Goal: Task Accomplishment & Management: Complete application form

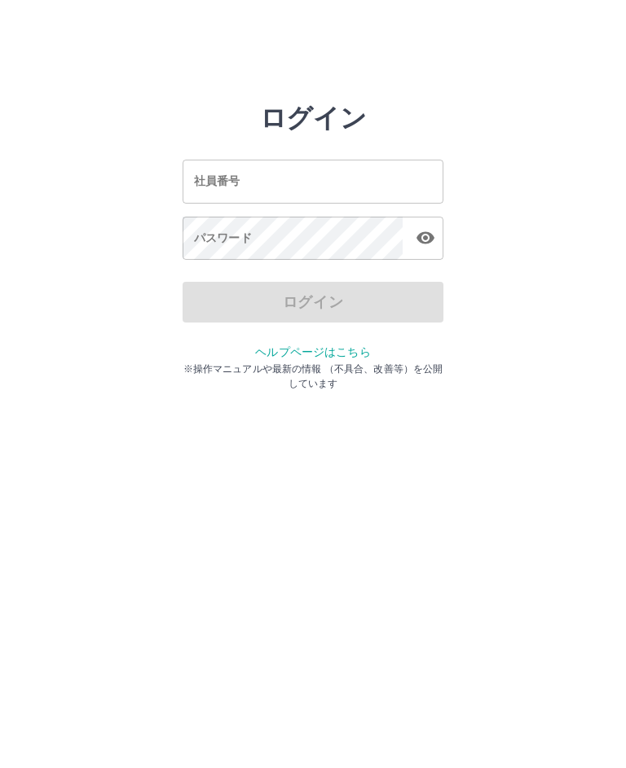
click at [336, 181] on input "社員番号" at bounding box center [312, 181] width 261 height 43
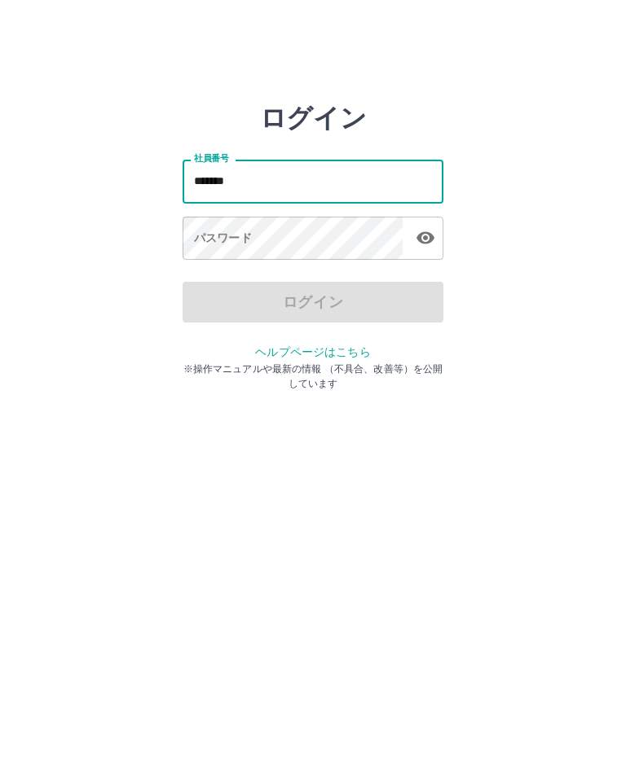
type input "*******"
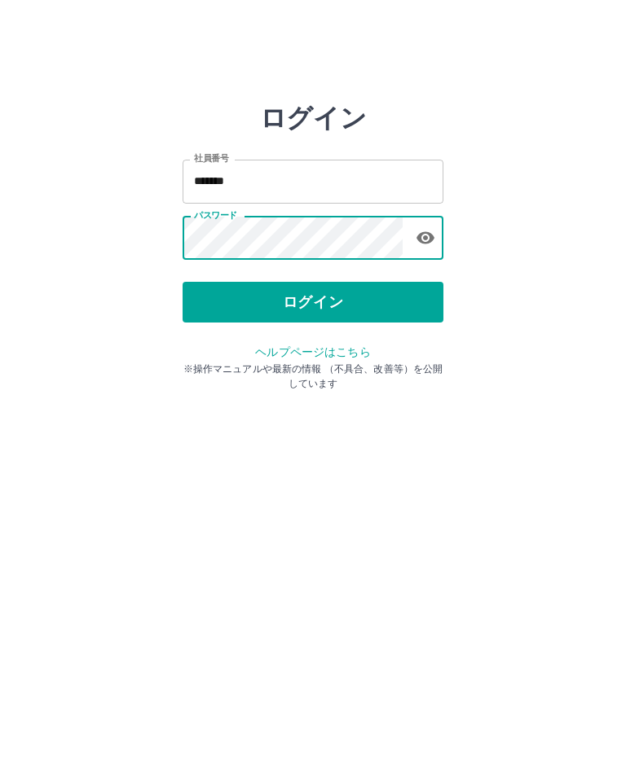
click at [323, 294] on button "ログイン" at bounding box center [312, 302] width 261 height 41
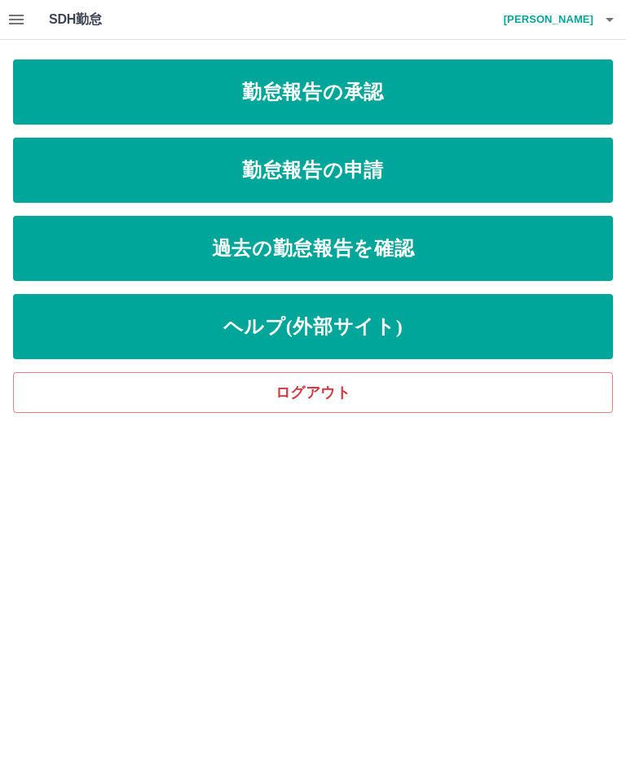
click at [318, 162] on link "勤怠報告の申請" at bounding box center [313, 170] width 600 height 65
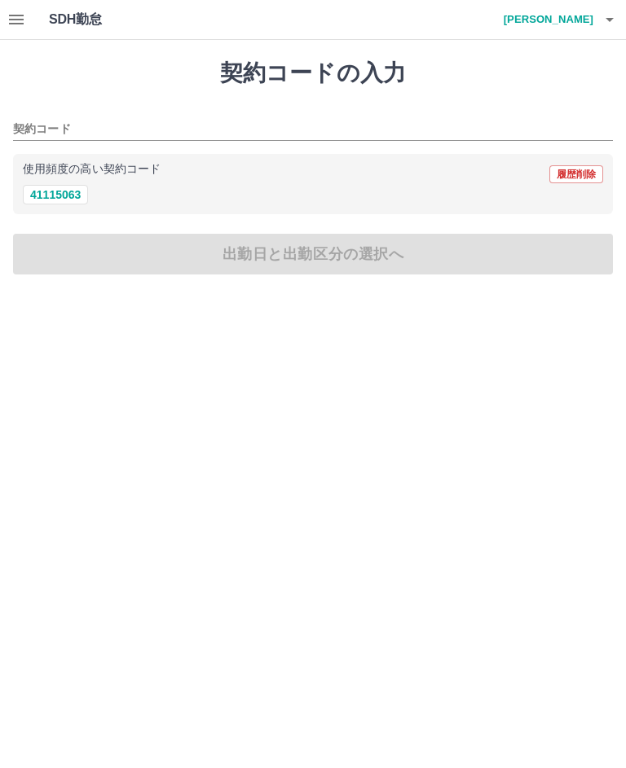
click at [45, 123] on input "契約コード" at bounding box center [300, 130] width 575 height 20
click at [53, 191] on button "41115063" at bounding box center [55, 195] width 65 height 20
type input "********"
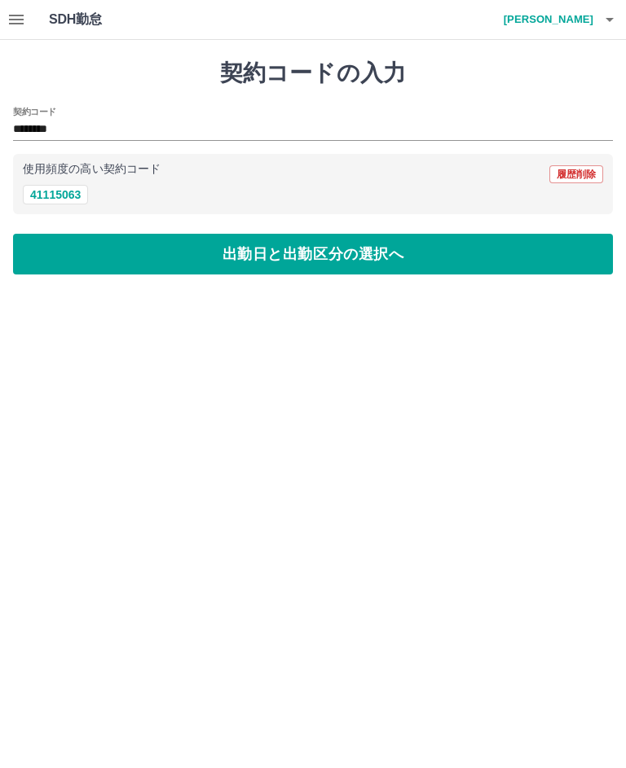
click at [301, 257] on button "出勤日と出勤区分の選択へ" at bounding box center [313, 254] width 600 height 41
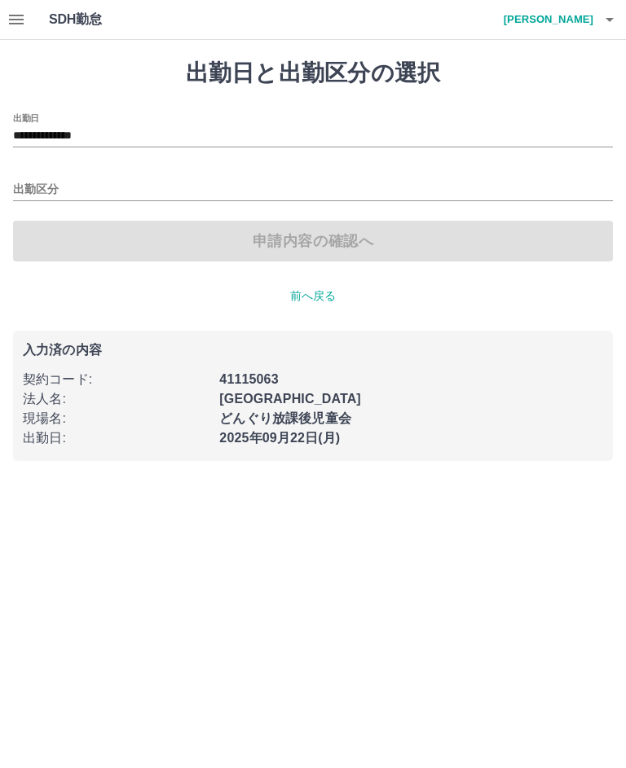
click at [34, 187] on input "出勤区分" at bounding box center [313, 190] width 600 height 20
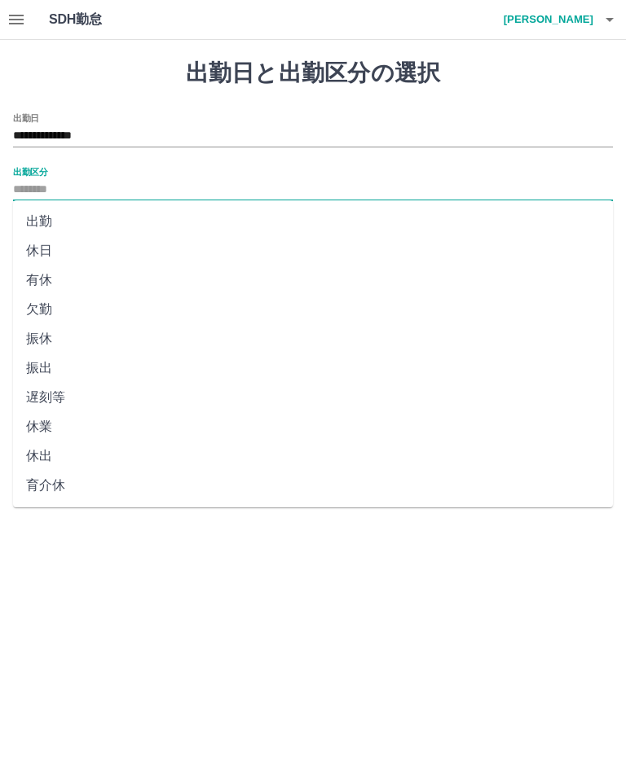
click at [39, 217] on li "出勤" at bounding box center [313, 221] width 600 height 29
type input "**"
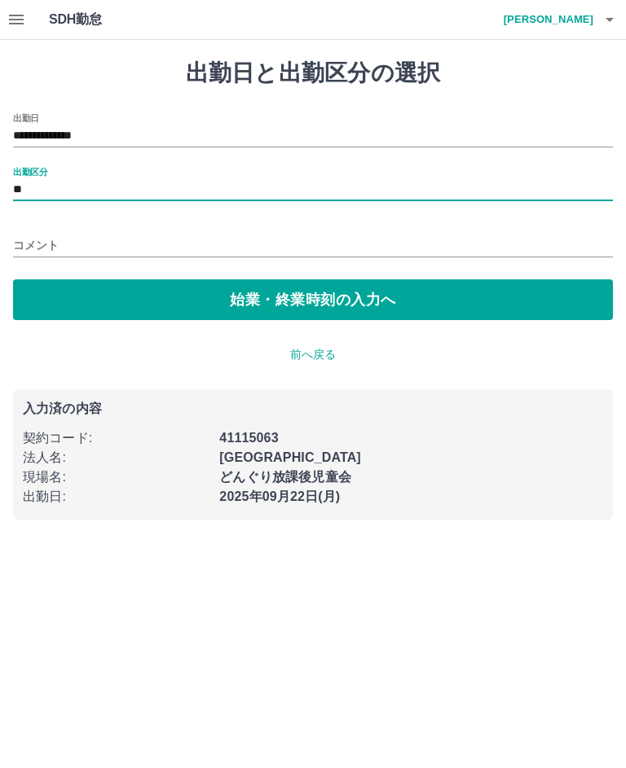
click at [332, 291] on button "始業・終業時刻の入力へ" at bounding box center [313, 299] width 600 height 41
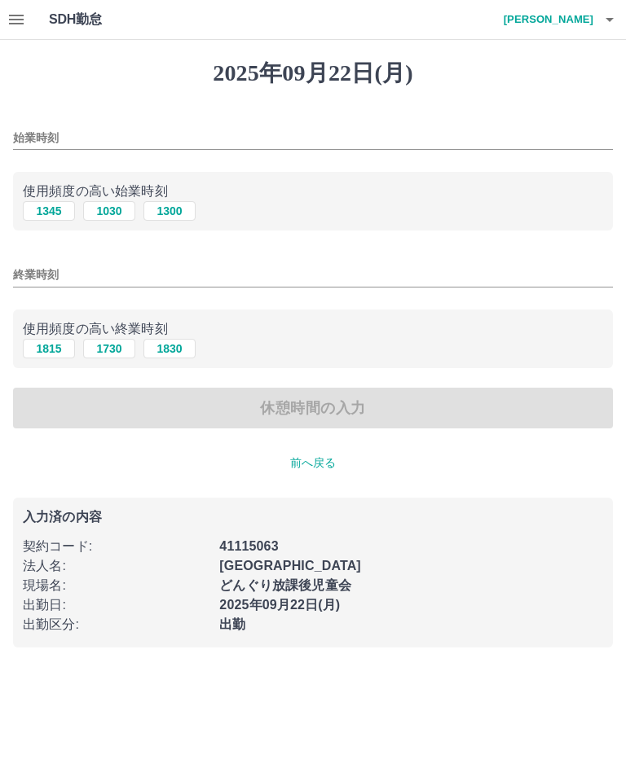
click at [47, 131] on input "始業時刻" at bounding box center [313, 138] width 600 height 24
click at [182, 213] on button "1300" at bounding box center [169, 211] width 52 height 20
type input "****"
click at [47, 277] on input "終業時刻" at bounding box center [313, 275] width 600 height 24
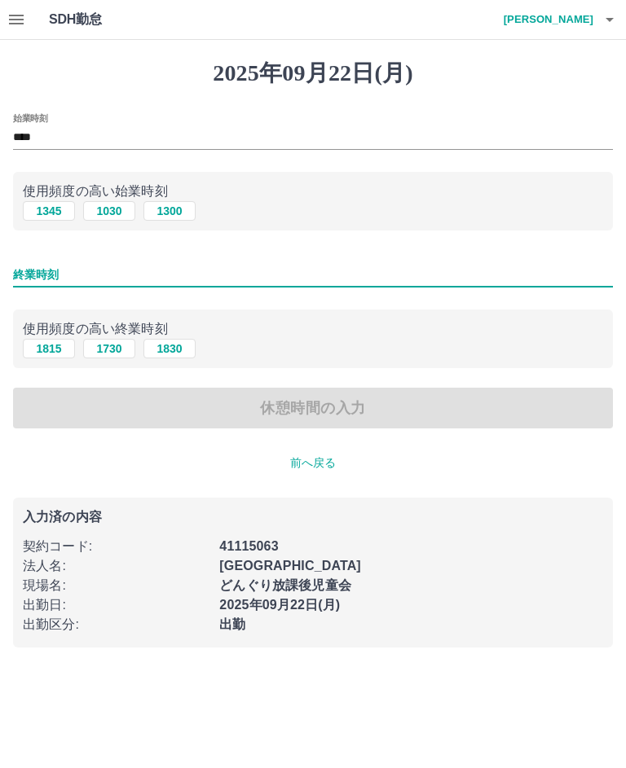
click at [173, 345] on button "1830" at bounding box center [169, 349] width 52 height 20
type input "****"
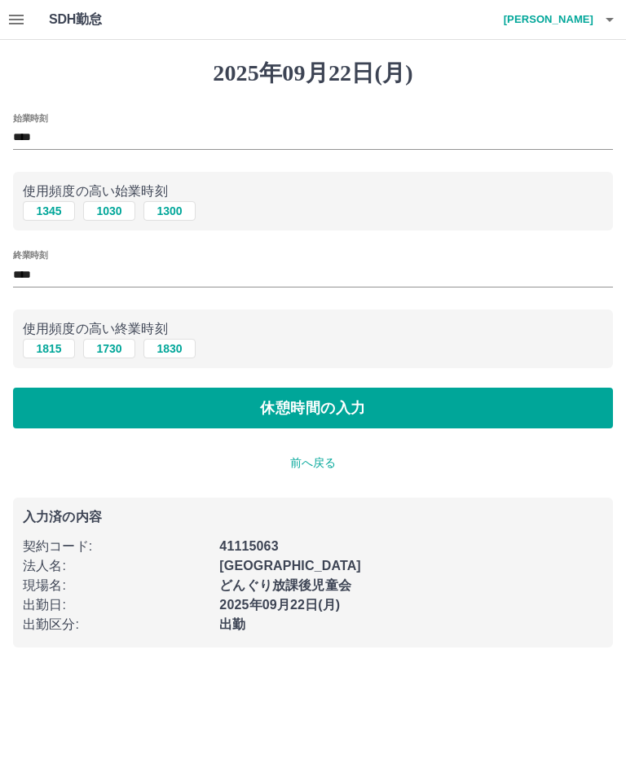
click at [308, 415] on button "休憩時間の入力" at bounding box center [313, 408] width 600 height 41
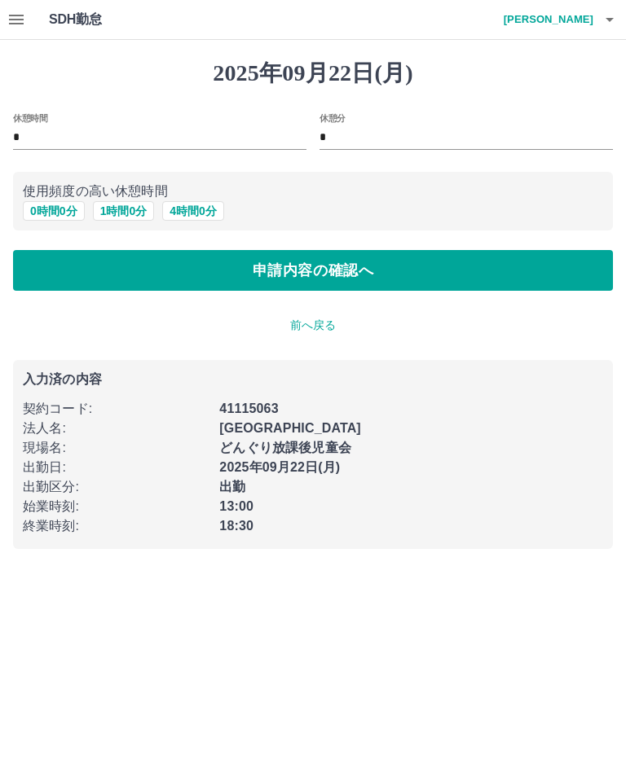
click at [55, 211] on button "0 時間 0 分" at bounding box center [54, 211] width 62 height 20
click at [334, 269] on button "申請内容の確認へ" at bounding box center [313, 270] width 600 height 41
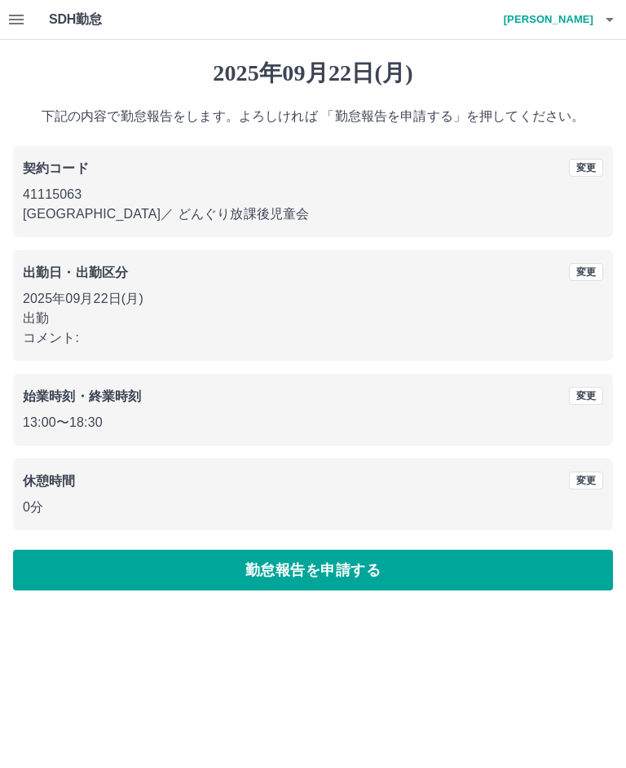
click at [314, 566] on button "勤怠報告を申請する" at bounding box center [313, 570] width 600 height 41
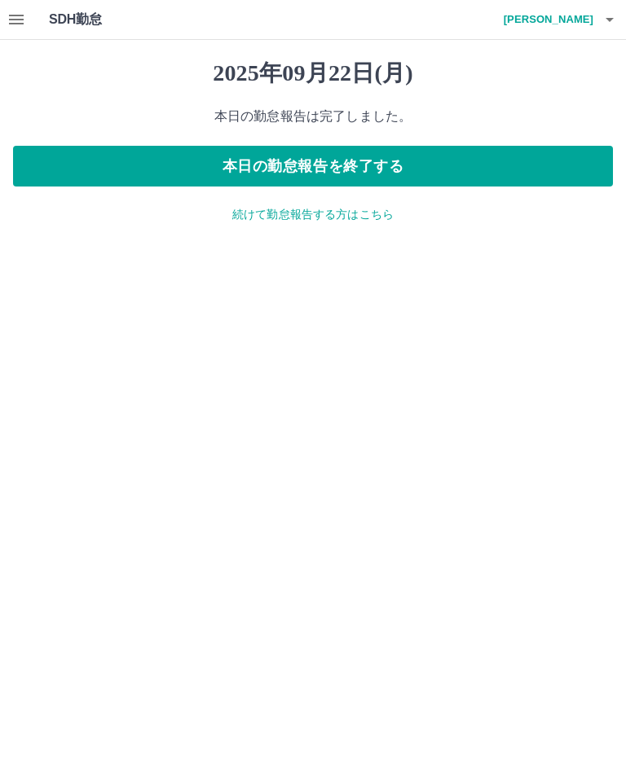
click at [358, 156] on button "本日の勤怠報告を終了する" at bounding box center [313, 166] width 600 height 41
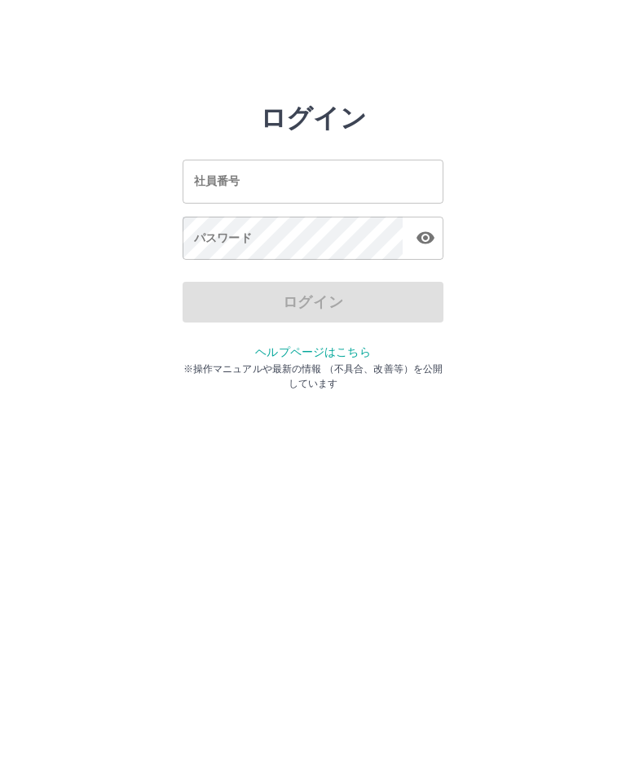
click at [308, 179] on input "社員番号" at bounding box center [312, 181] width 261 height 43
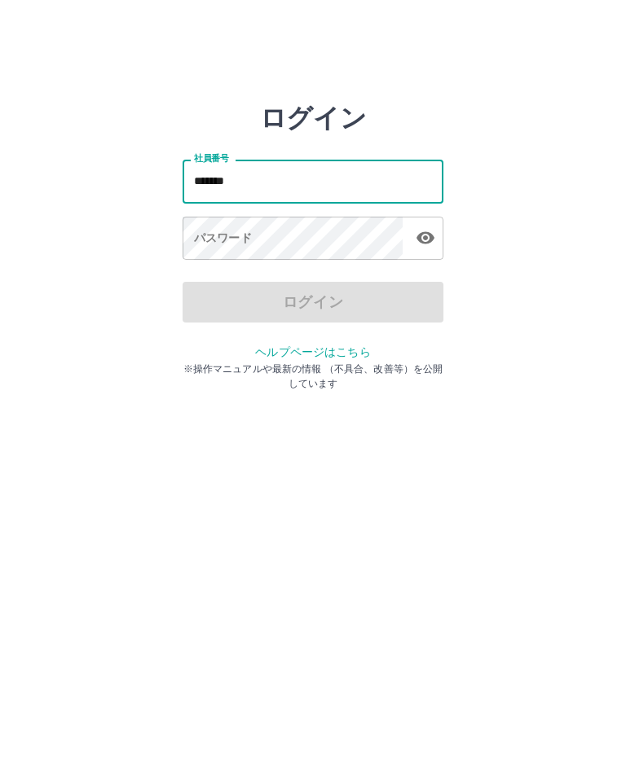
type input "*******"
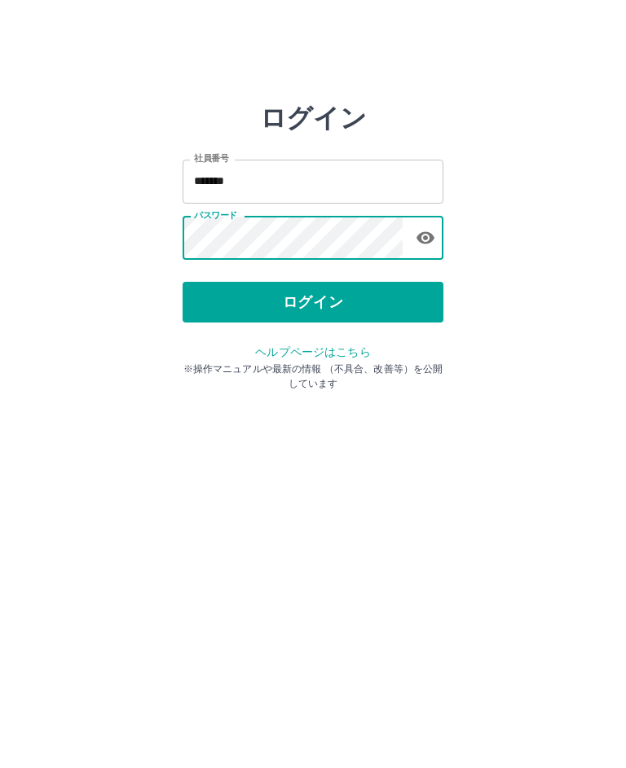
click at [324, 295] on button "ログイン" at bounding box center [312, 302] width 261 height 41
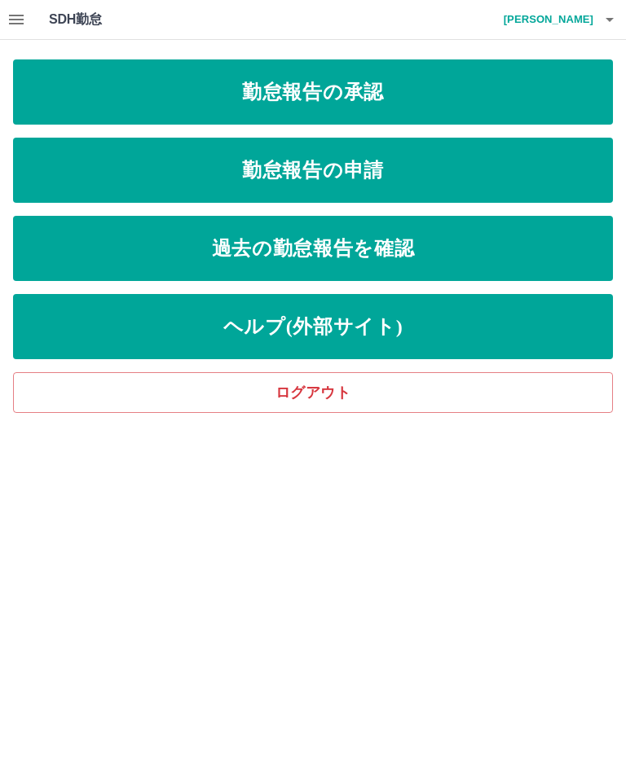
click at [343, 97] on link "勤怠報告の承認" at bounding box center [313, 91] width 600 height 65
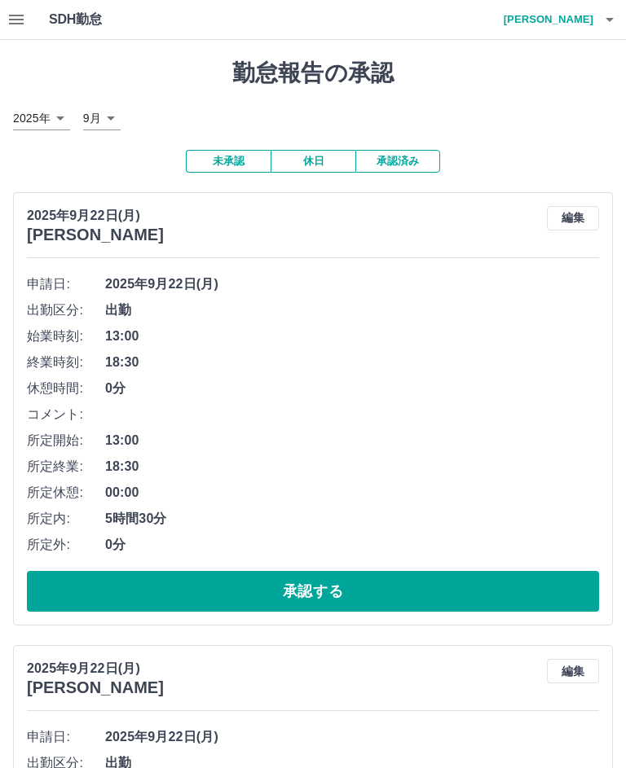
click at [472, 547] on span "0分" at bounding box center [352, 545] width 494 height 20
click at [333, 589] on button "承認する" at bounding box center [313, 591] width 572 height 41
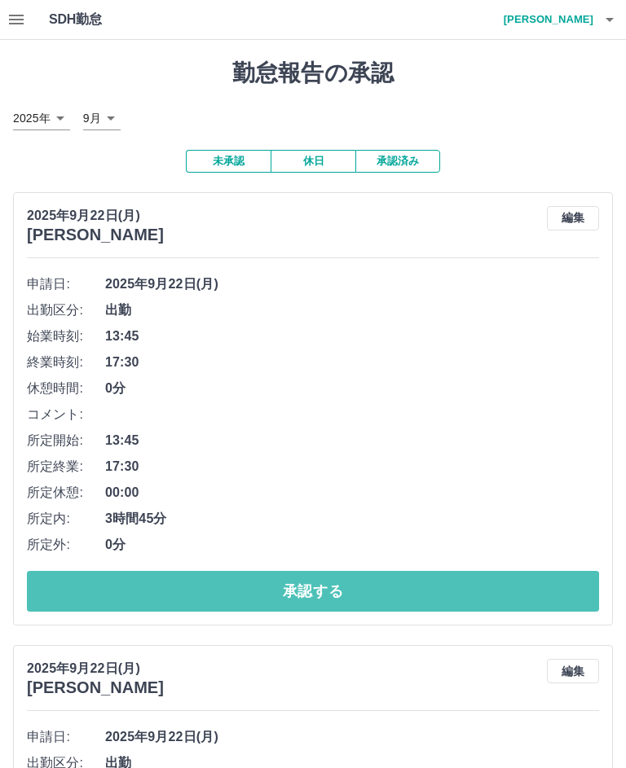
click at [362, 590] on button "承認する" at bounding box center [313, 591] width 572 height 41
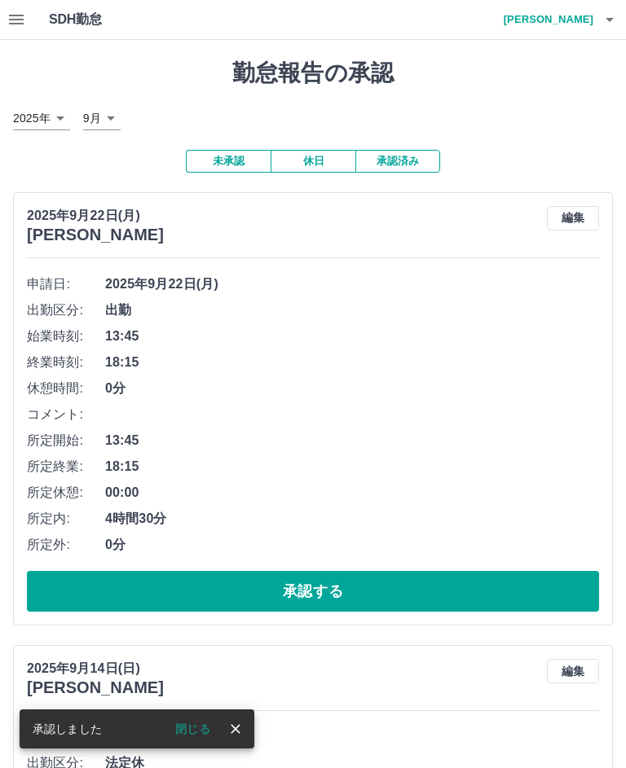
click at [362, 590] on button "承認する" at bounding box center [313, 591] width 572 height 41
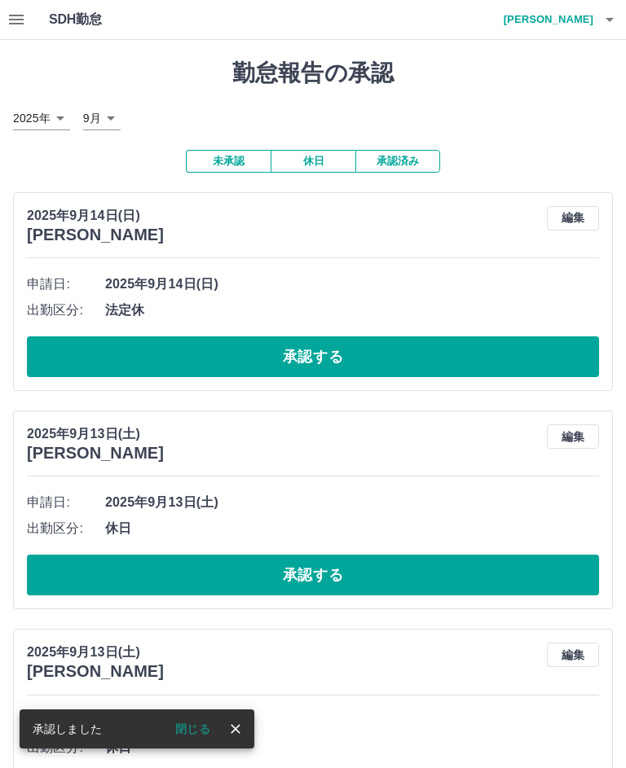
click at [330, 346] on button "承認する" at bounding box center [313, 356] width 572 height 41
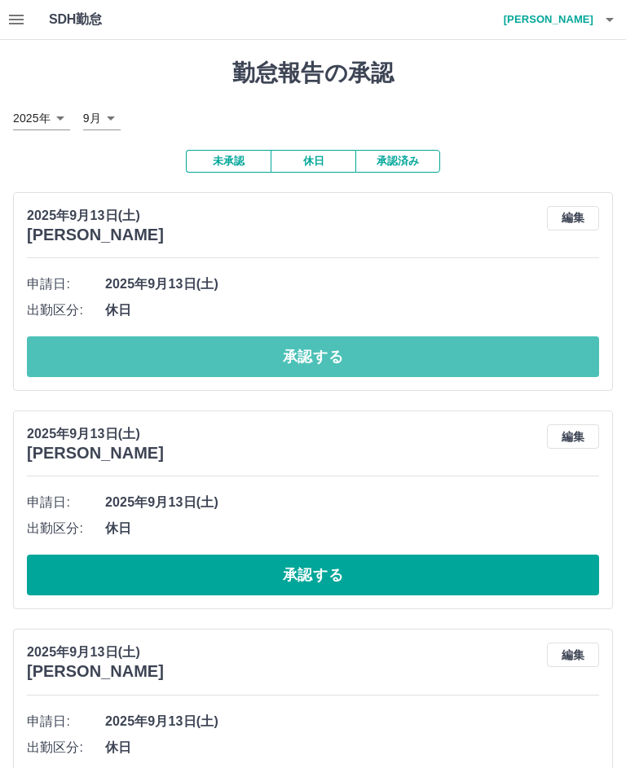
click at [309, 349] on button "承認する" at bounding box center [313, 356] width 572 height 41
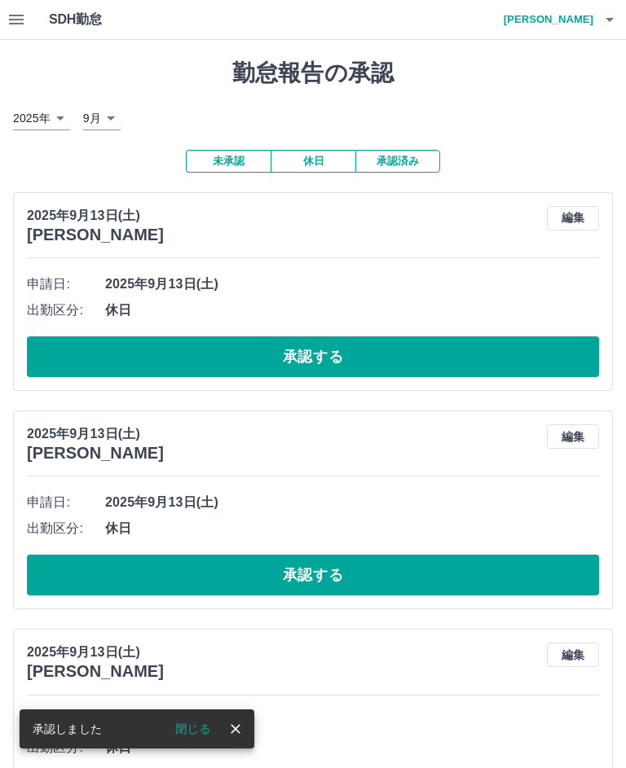
click at [325, 347] on button "承認する" at bounding box center [313, 356] width 572 height 41
click at [327, 347] on button "承認する" at bounding box center [313, 356] width 572 height 41
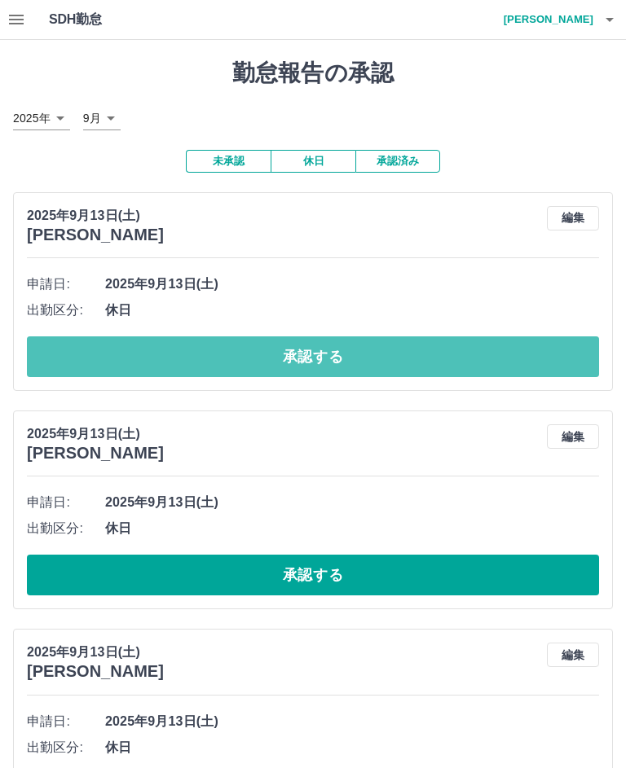
click at [322, 349] on button "承認する" at bounding box center [313, 356] width 572 height 41
click at [330, 350] on button "承認する" at bounding box center [313, 356] width 572 height 41
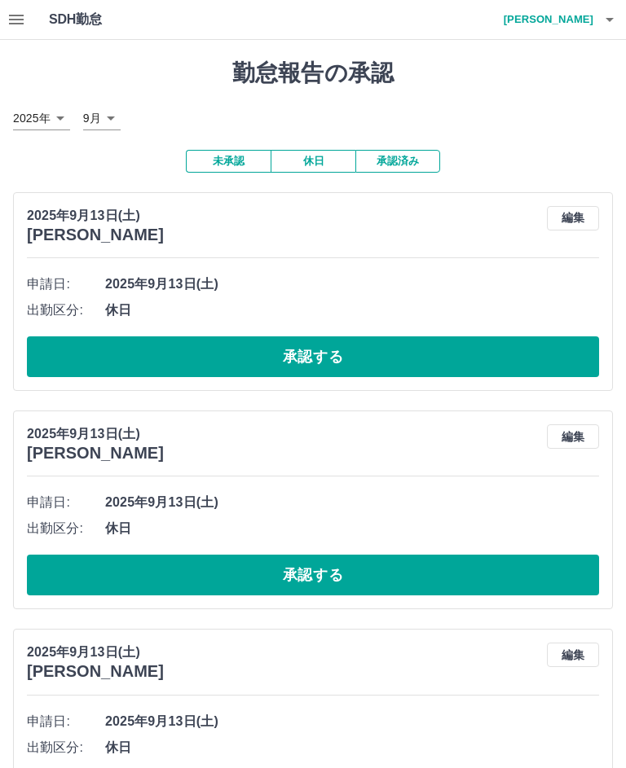
click at [330, 348] on button "承認する" at bounding box center [313, 356] width 572 height 41
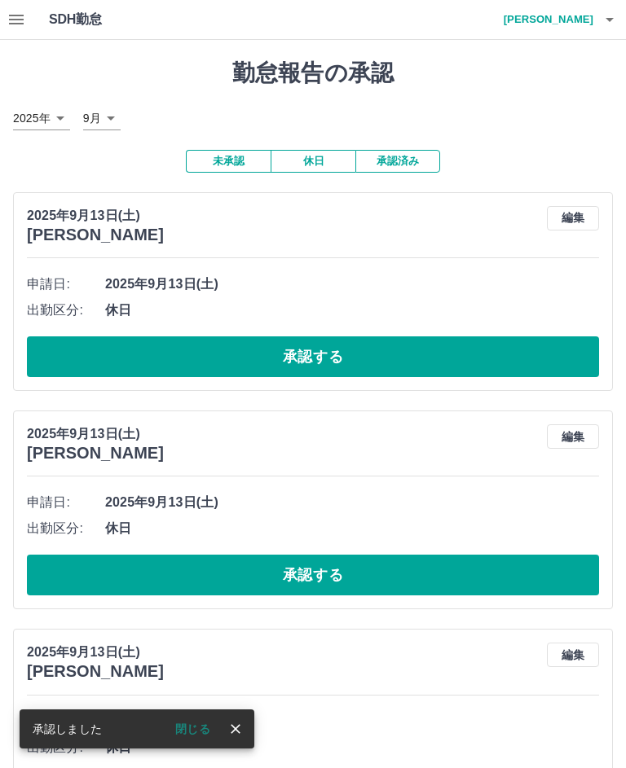
click at [319, 341] on button "承認する" at bounding box center [313, 356] width 572 height 41
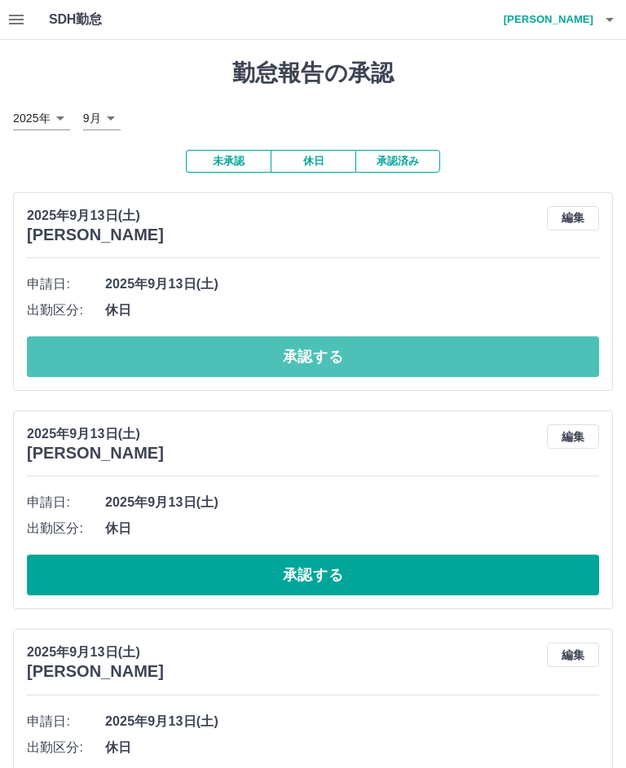
click at [341, 345] on button "承認する" at bounding box center [313, 356] width 572 height 41
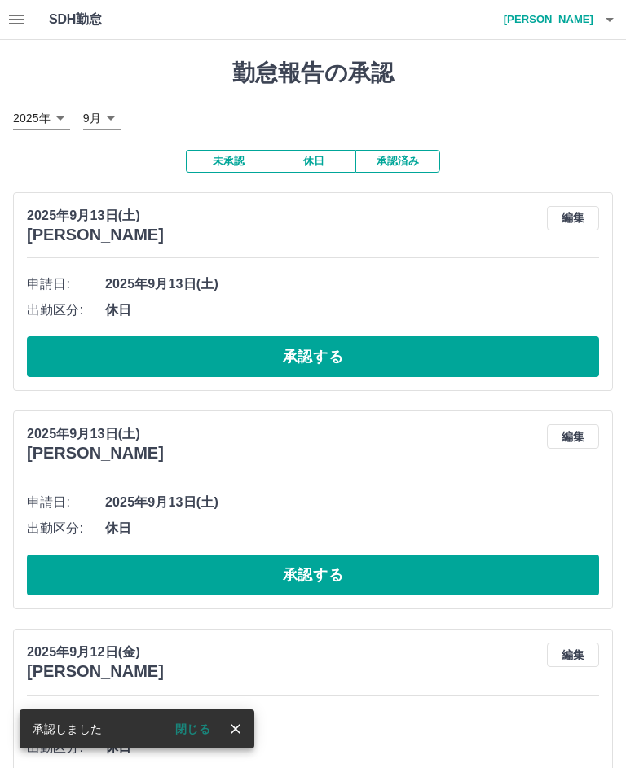
click at [318, 352] on button "承認する" at bounding box center [313, 356] width 572 height 41
click at [332, 349] on button "承認する" at bounding box center [313, 356] width 572 height 41
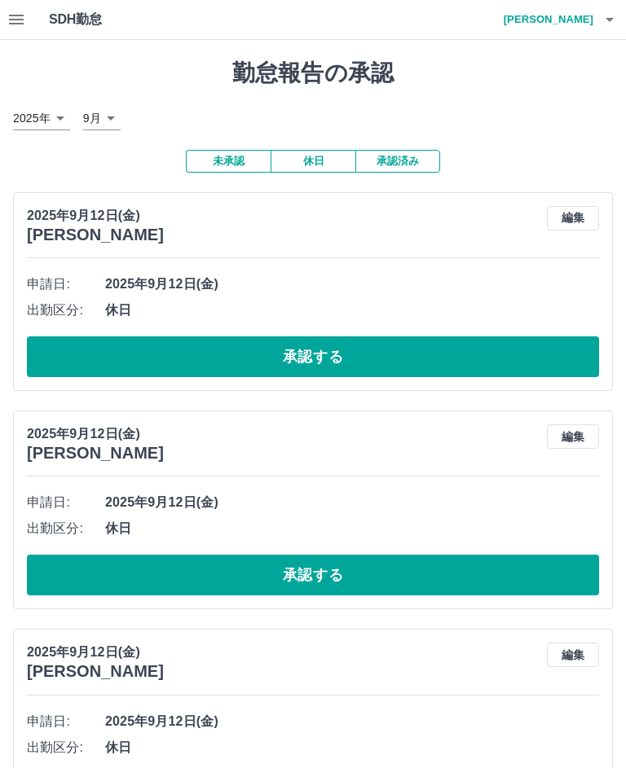
click at [337, 349] on button "承認する" at bounding box center [313, 356] width 572 height 41
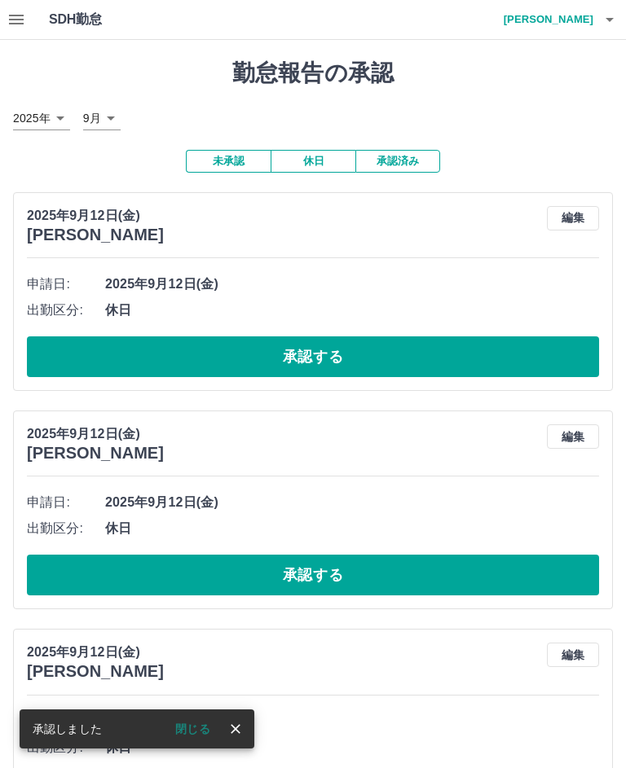
click at [338, 366] on button "承認する" at bounding box center [313, 356] width 572 height 41
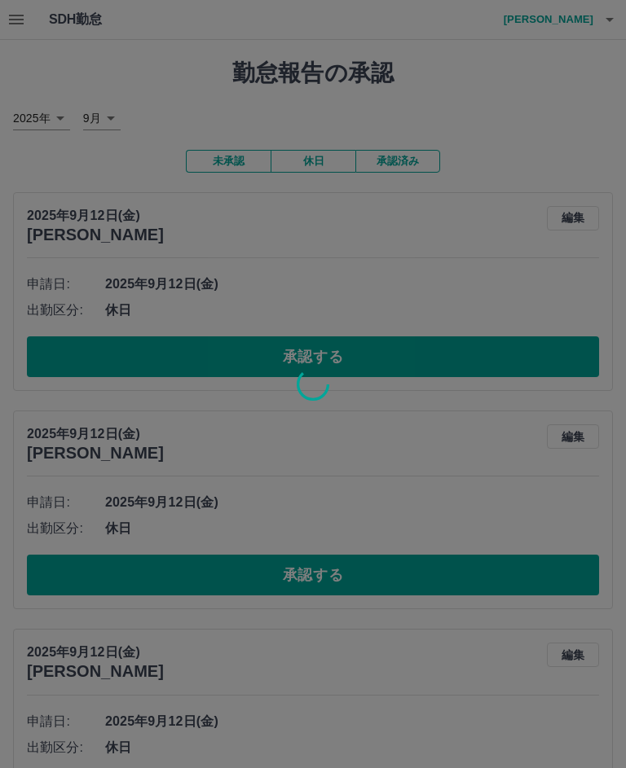
click at [324, 354] on div at bounding box center [313, 384] width 626 height 768
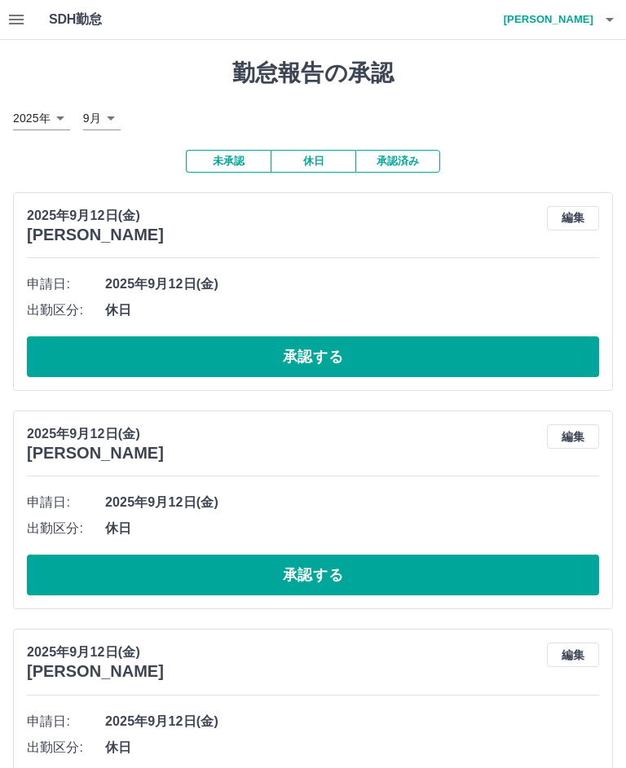
click at [328, 354] on button "承認する" at bounding box center [313, 356] width 572 height 41
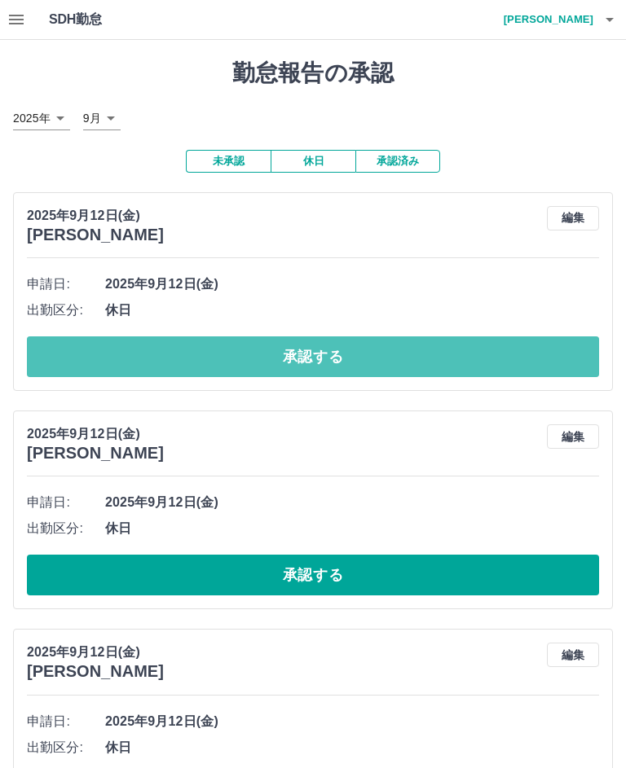
click at [362, 349] on button "承認する" at bounding box center [313, 356] width 572 height 41
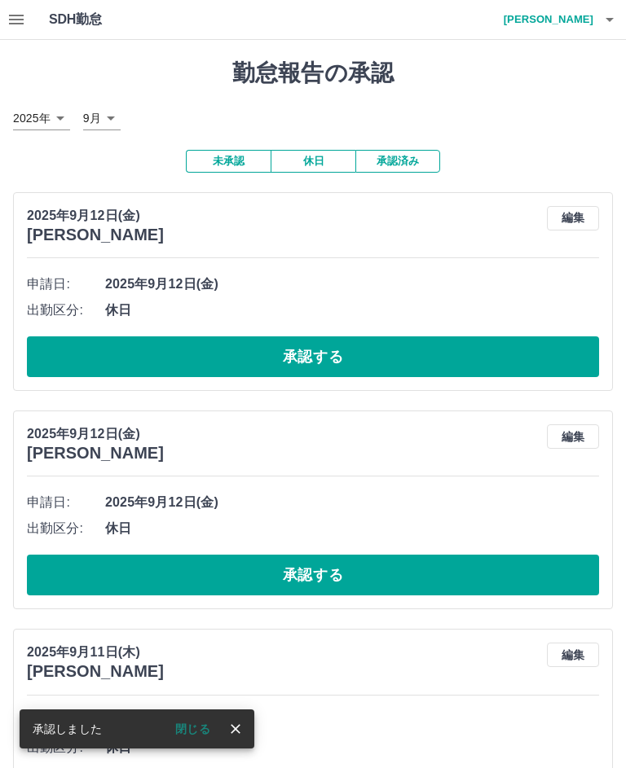
click at [341, 353] on button "承認する" at bounding box center [313, 356] width 572 height 41
click at [337, 351] on button "承認する" at bounding box center [313, 356] width 572 height 41
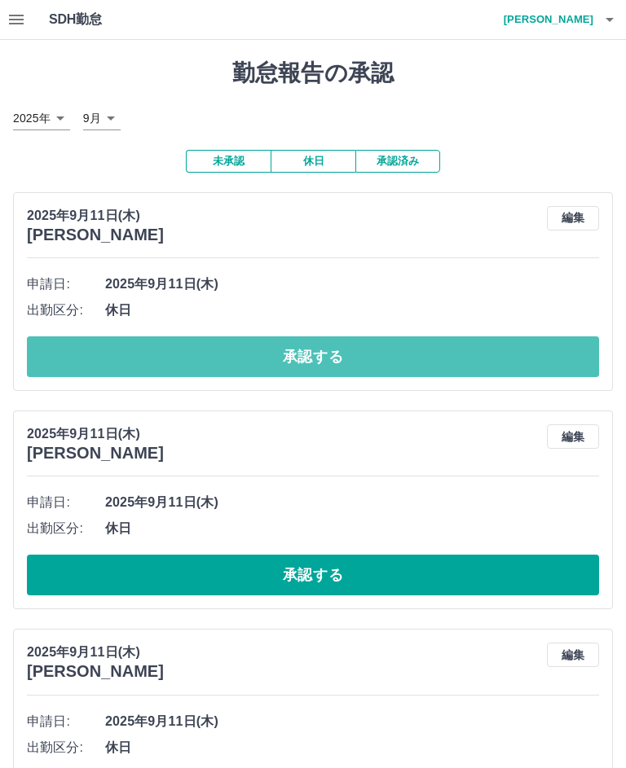
click at [345, 349] on button "承認する" at bounding box center [313, 356] width 572 height 41
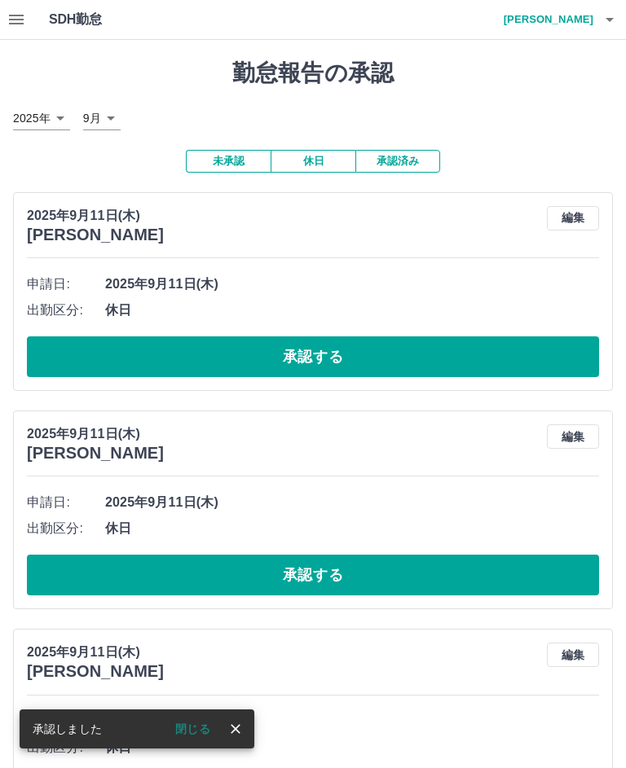
click at [359, 352] on button "承認する" at bounding box center [313, 356] width 572 height 41
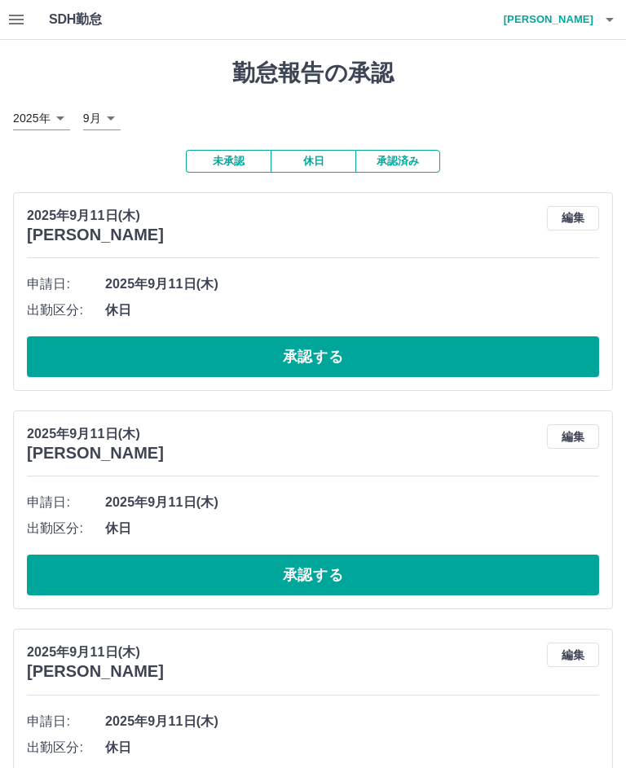
click at [346, 354] on button "承認する" at bounding box center [313, 356] width 572 height 41
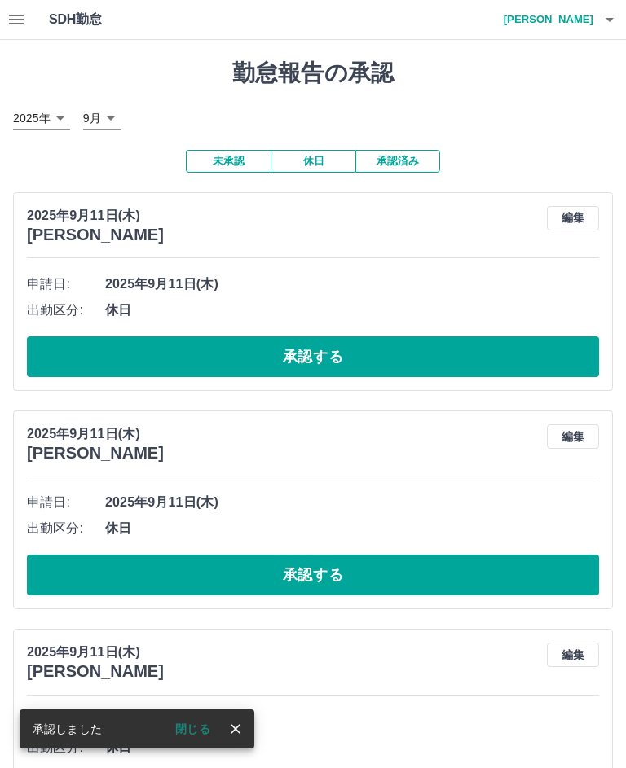
click at [358, 357] on button "承認する" at bounding box center [313, 356] width 572 height 41
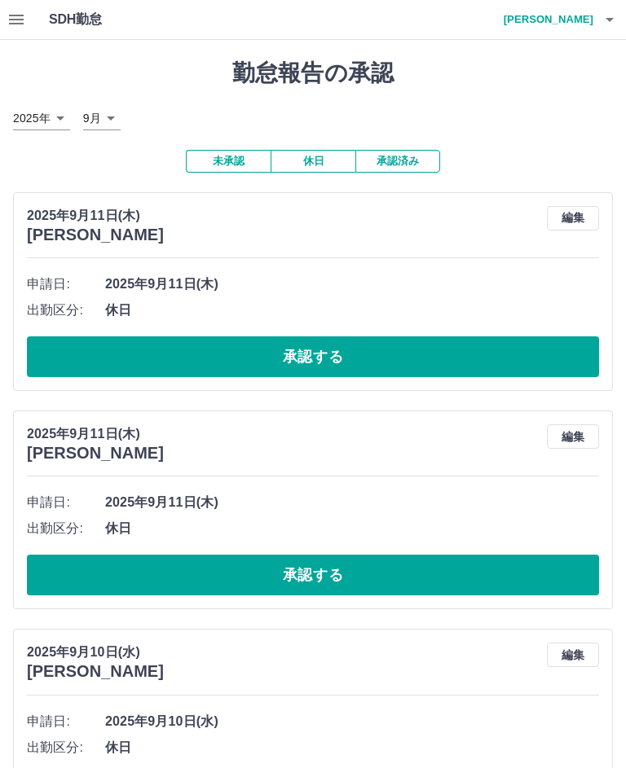
click at [326, 355] on button "承認する" at bounding box center [313, 356] width 572 height 41
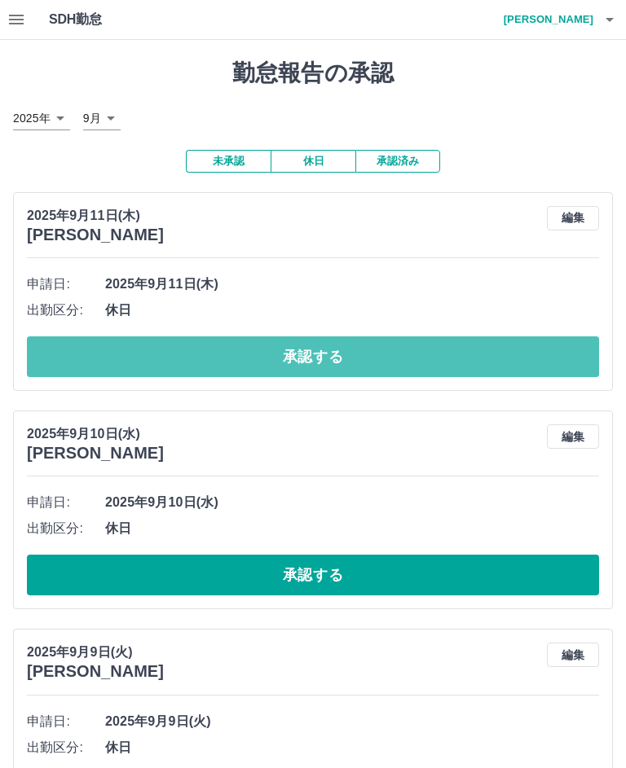
click at [310, 351] on button "承認する" at bounding box center [313, 356] width 572 height 41
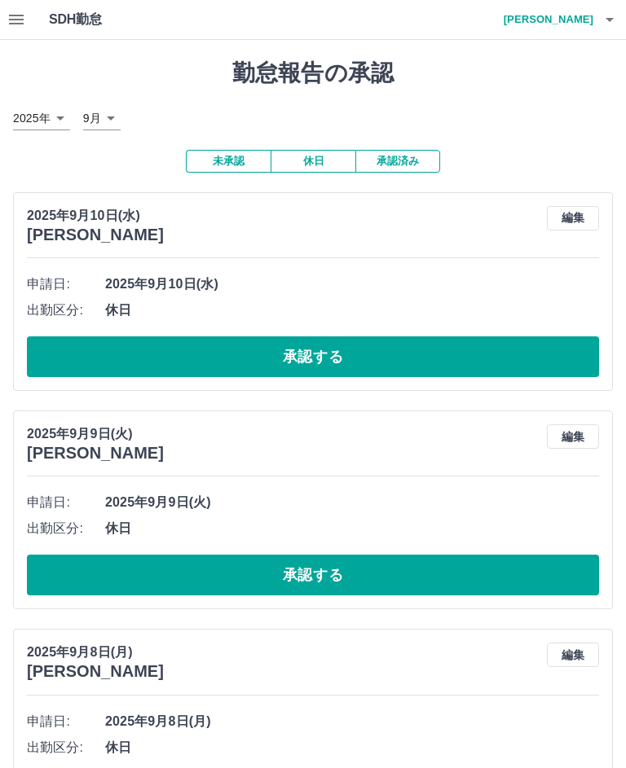
click at [332, 350] on button "承認する" at bounding box center [313, 356] width 572 height 41
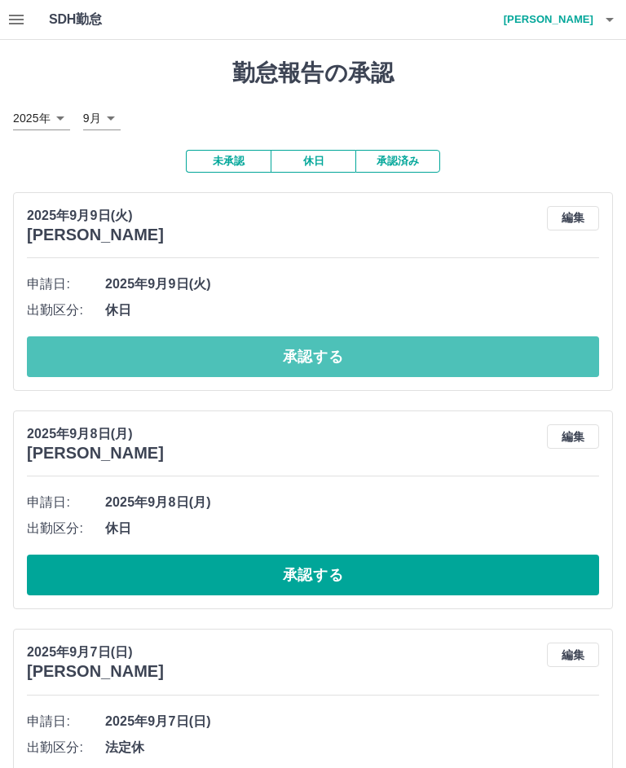
click at [337, 354] on button "承認する" at bounding box center [313, 356] width 572 height 41
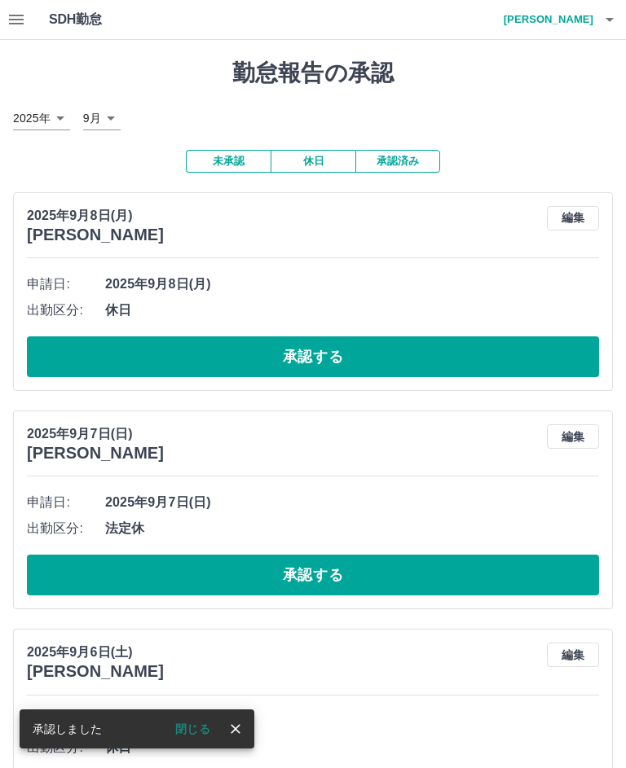
click at [327, 357] on button "承認する" at bounding box center [313, 356] width 572 height 41
click at [377, 360] on button "承認する" at bounding box center [313, 356] width 572 height 41
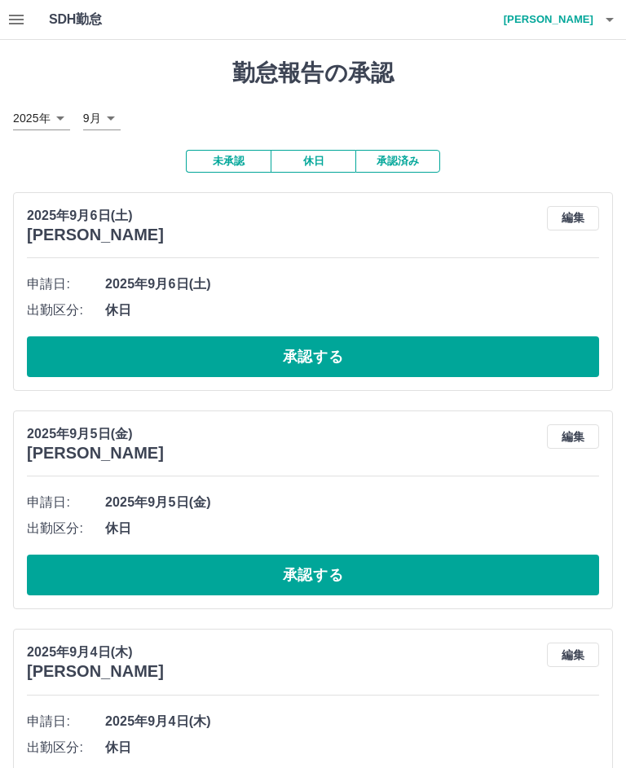
click at [349, 344] on button "承認する" at bounding box center [313, 356] width 572 height 41
click at [298, 344] on button "承認する" at bounding box center [313, 356] width 572 height 41
click at [327, 345] on button "承認する" at bounding box center [313, 356] width 572 height 41
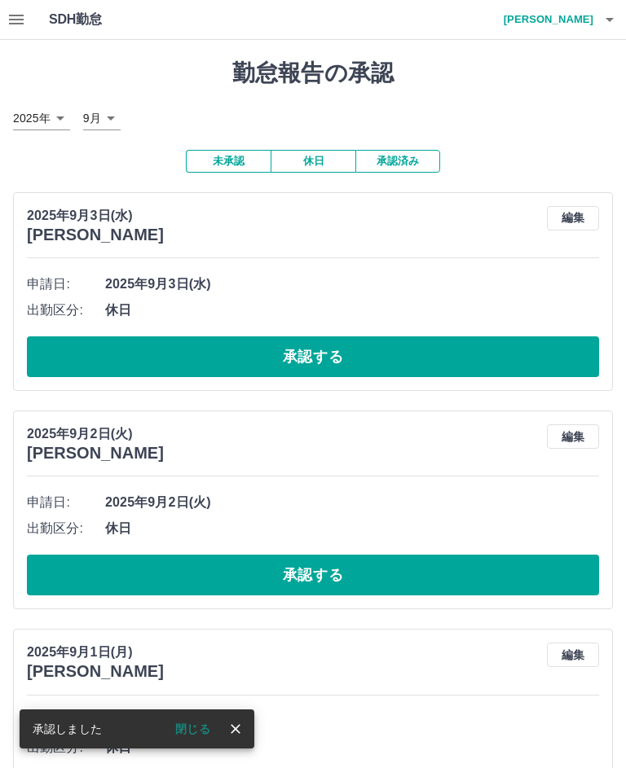
click at [314, 363] on button "承認する" at bounding box center [313, 356] width 572 height 41
click at [323, 354] on button "承認する" at bounding box center [313, 356] width 572 height 41
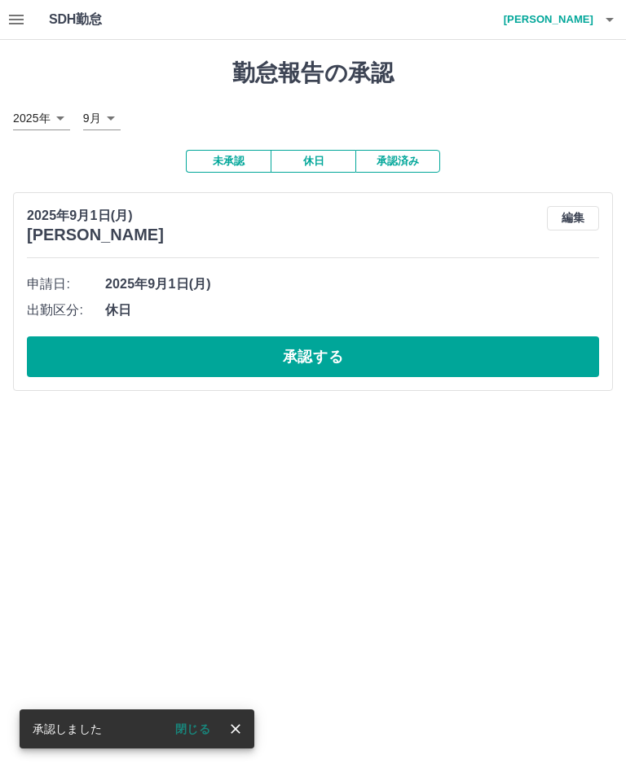
click at [337, 350] on button "承認する" at bounding box center [313, 356] width 572 height 41
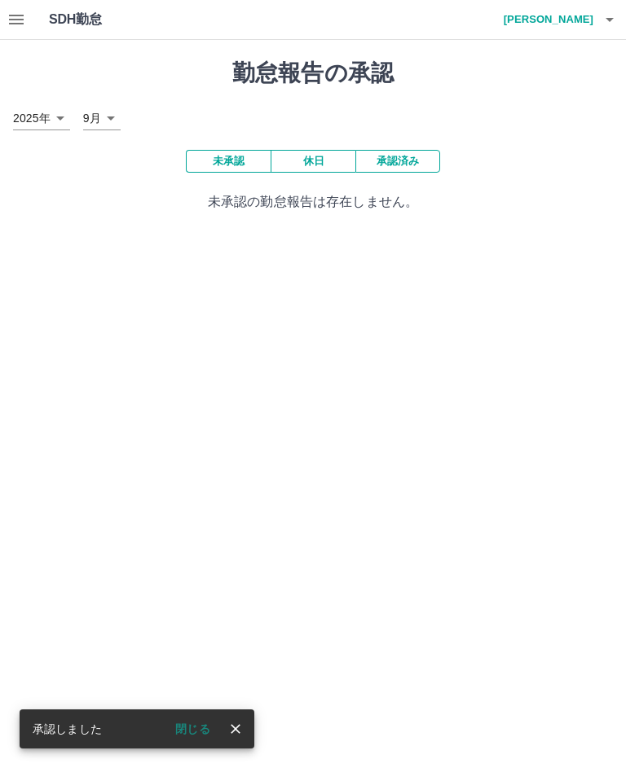
click at [607, 231] on html "SDH勤怠 吉野　好永 承認しました 閉じる 勤怠報告の承認 2025年 **** 9月 * 未承認 休日 承認済み 未承認の勤怠報告は存在しません。 SDH…" at bounding box center [313, 115] width 626 height 231
